Goal: Find specific page/section: Find specific page/section

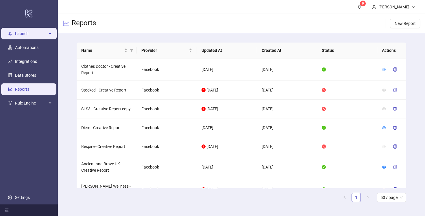
click at [32, 33] on span "Launch" at bounding box center [31, 34] width 32 height 12
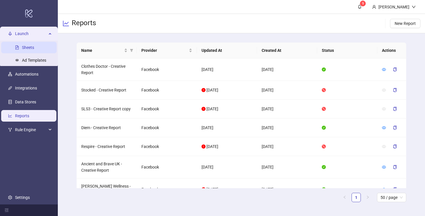
click at [27, 47] on link "Sheets" at bounding box center [28, 47] width 12 height 5
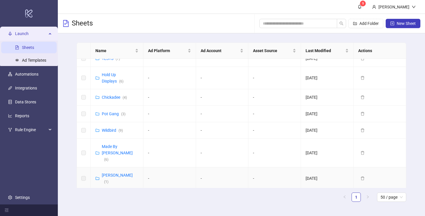
scroll to position [405, 0]
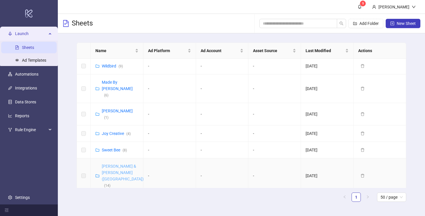
click at [119, 164] on link "[PERSON_NAME] & [PERSON_NAME] ([GEOGRAPHIC_DATA]) ( 14 )" at bounding box center [123, 176] width 42 height 24
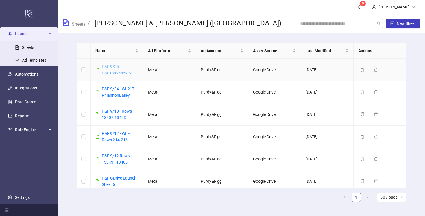
click at [110, 68] on link "P&F 9/25 - P&F1349445924" at bounding box center [117, 69] width 31 height 11
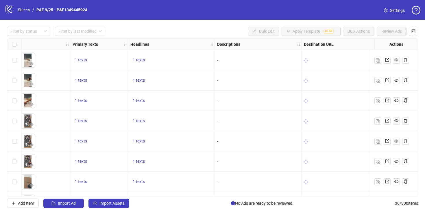
scroll to position [0, 281]
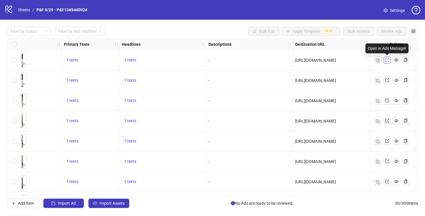
click at [387, 60] on icon "export" at bounding box center [387, 60] width 4 height 4
